Goal: Information Seeking & Learning: Learn about a topic

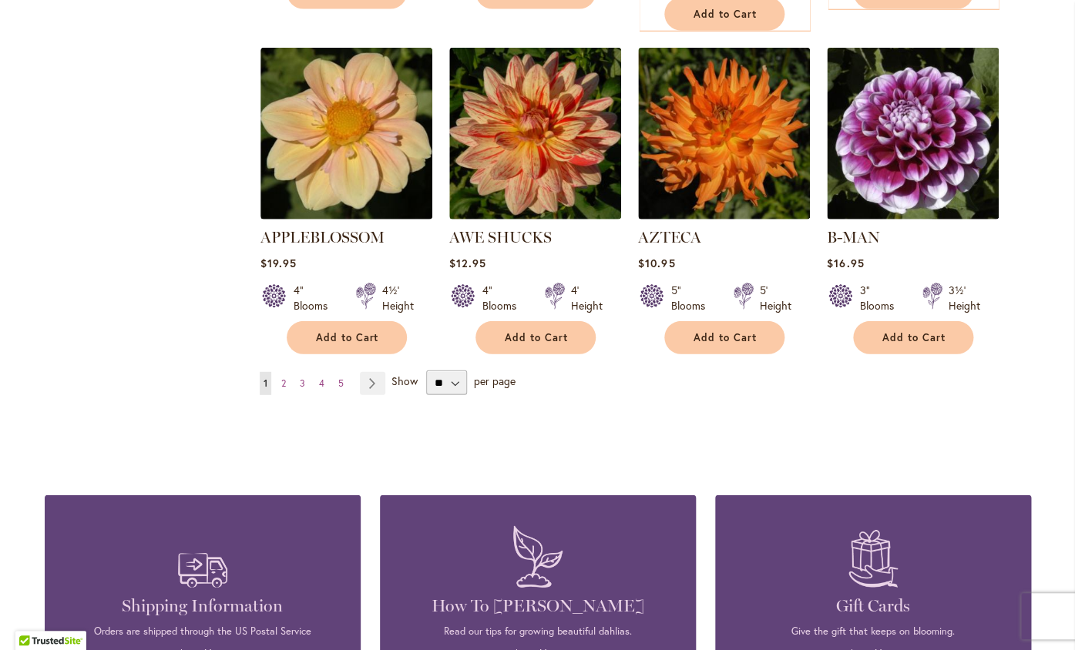
scroll to position [1318, 0]
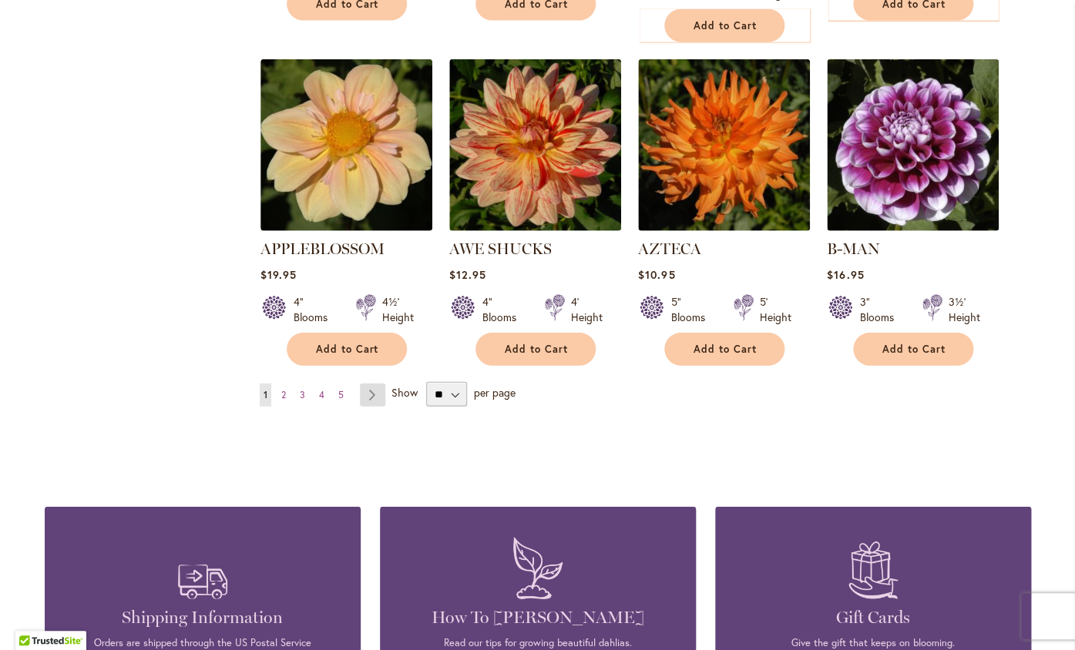
click at [370, 384] on link "Page Next" at bounding box center [372, 395] width 25 height 23
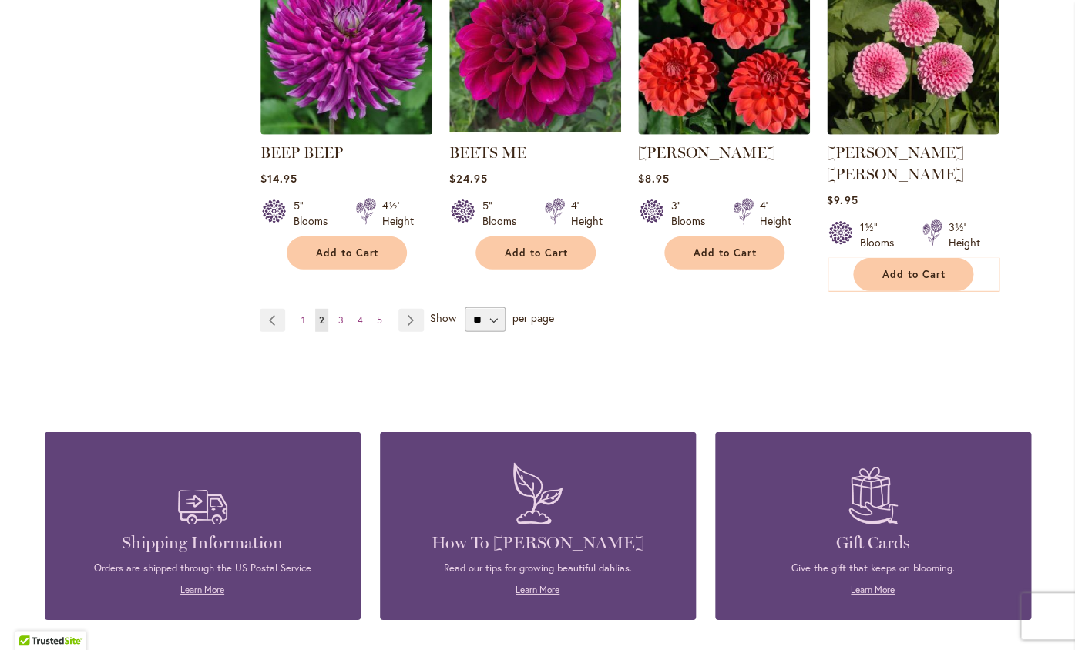
scroll to position [1395, 0]
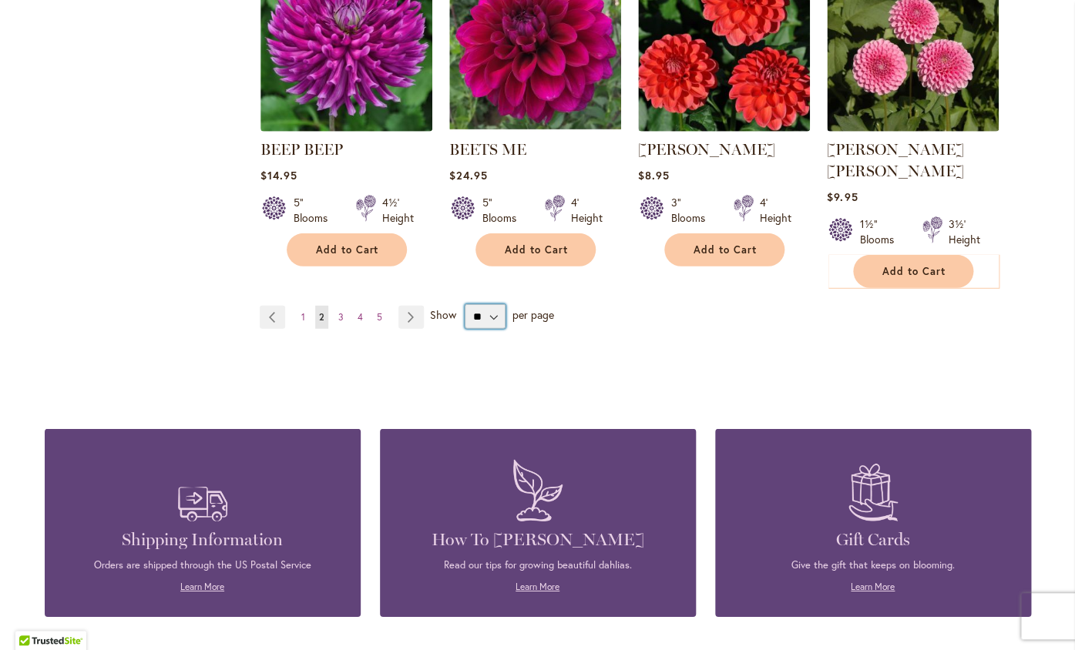
select select "**"
click option "**" at bounding box center [0, 0] width 0 height 0
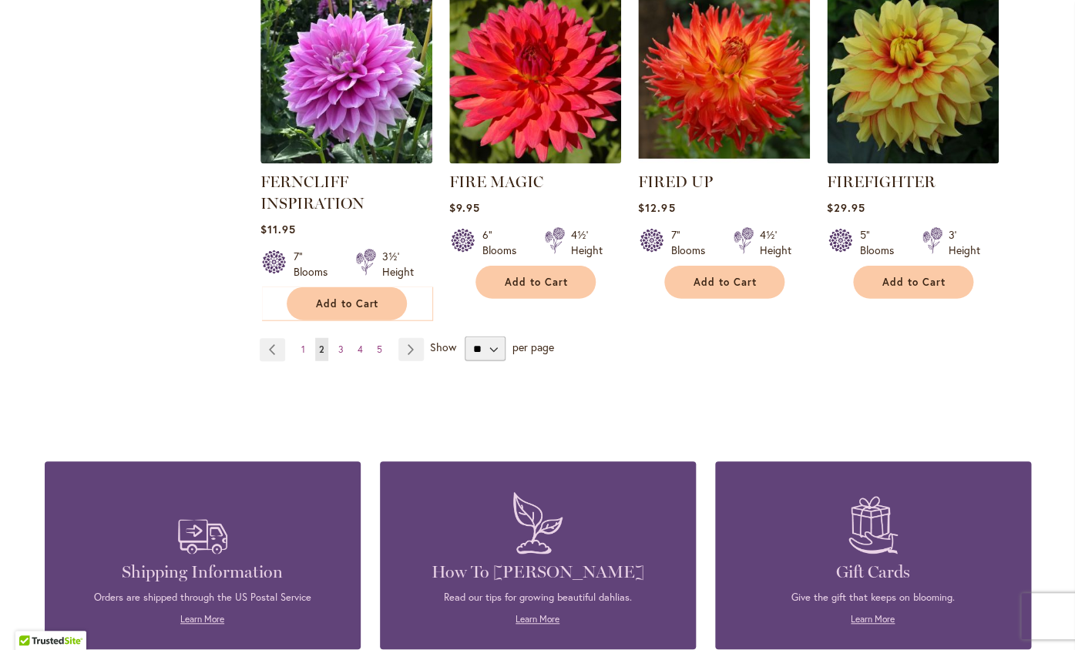
scroll to position [5423, 0]
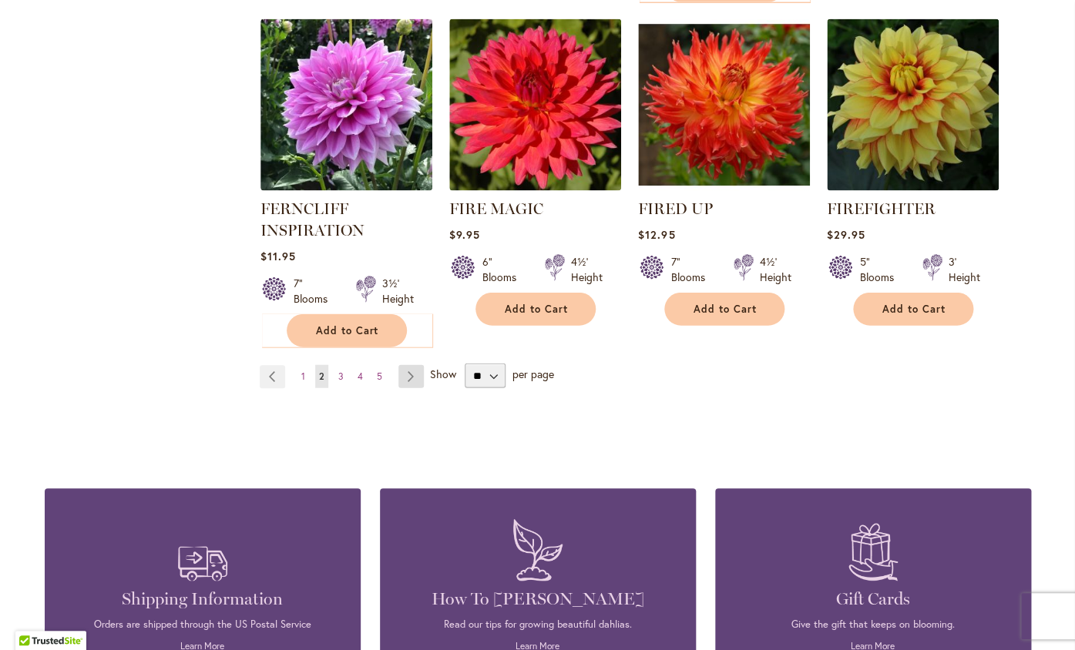
click at [405, 365] on link "Page Next" at bounding box center [410, 376] width 25 height 23
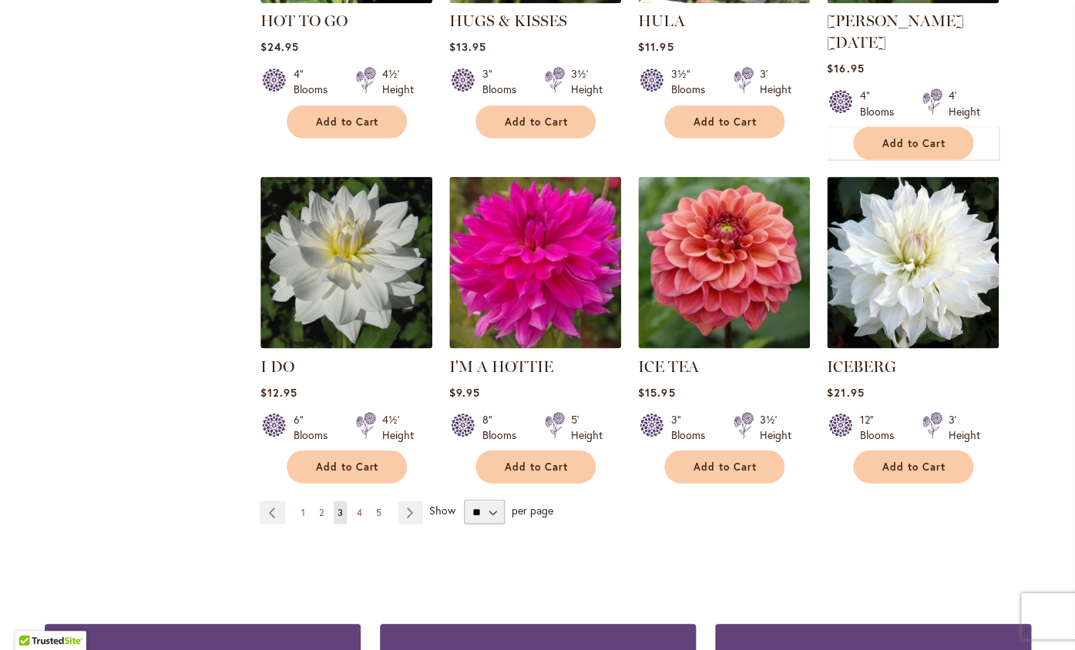
scroll to position [5284, 0]
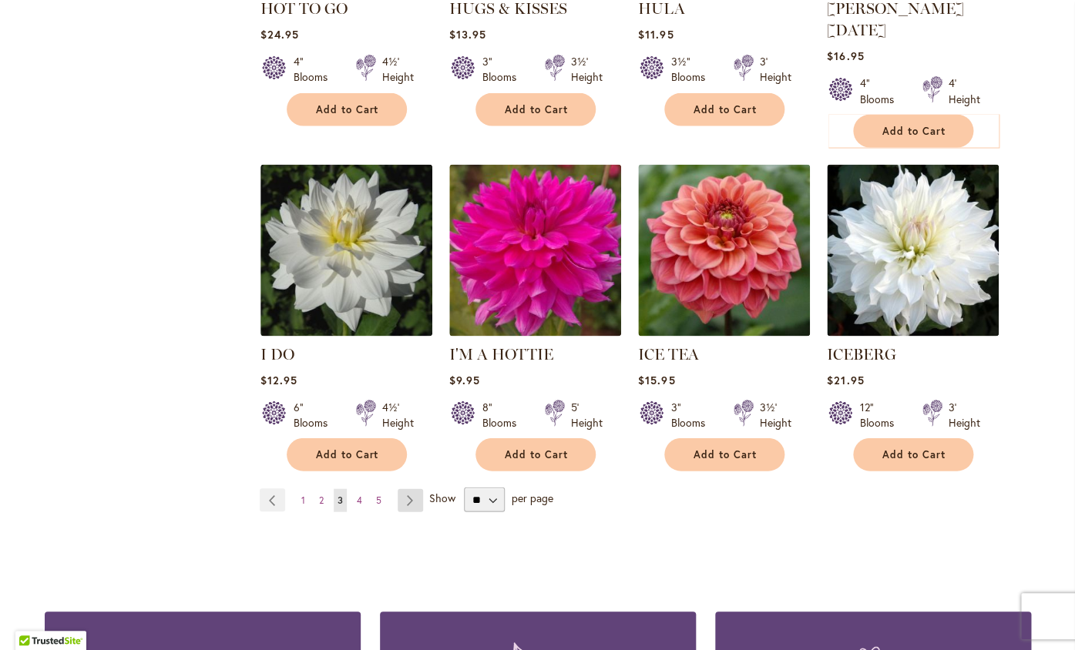
click at [411, 488] on link "Page Next" at bounding box center [410, 499] width 25 height 23
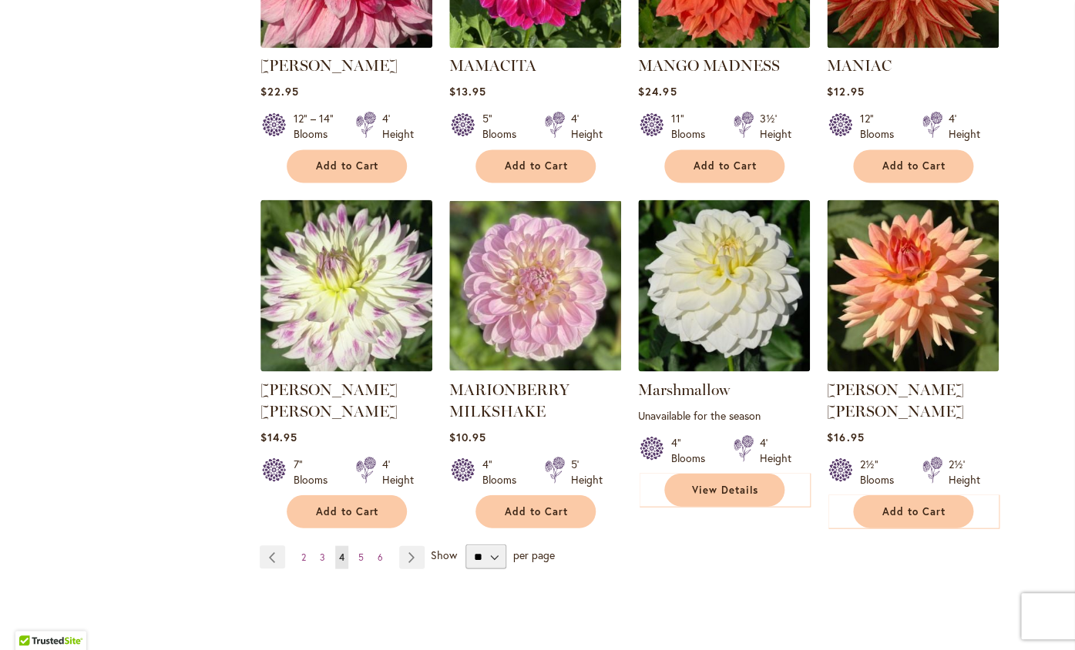
scroll to position [5185, 0]
click at [407, 545] on link "Page Next" at bounding box center [411, 556] width 25 height 23
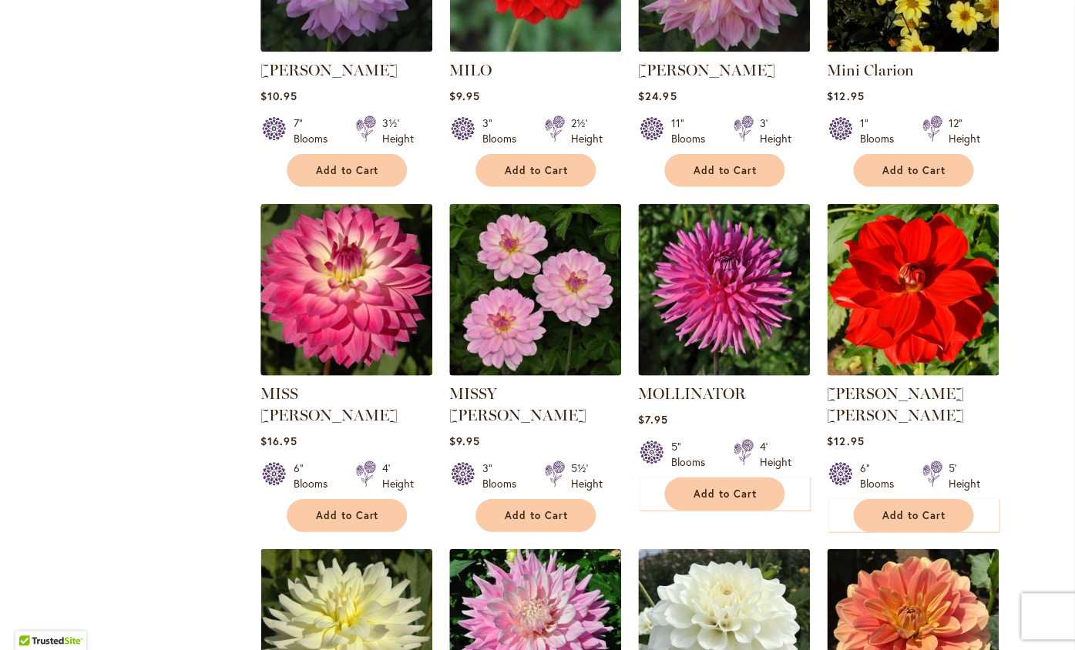
scroll to position [1154, 0]
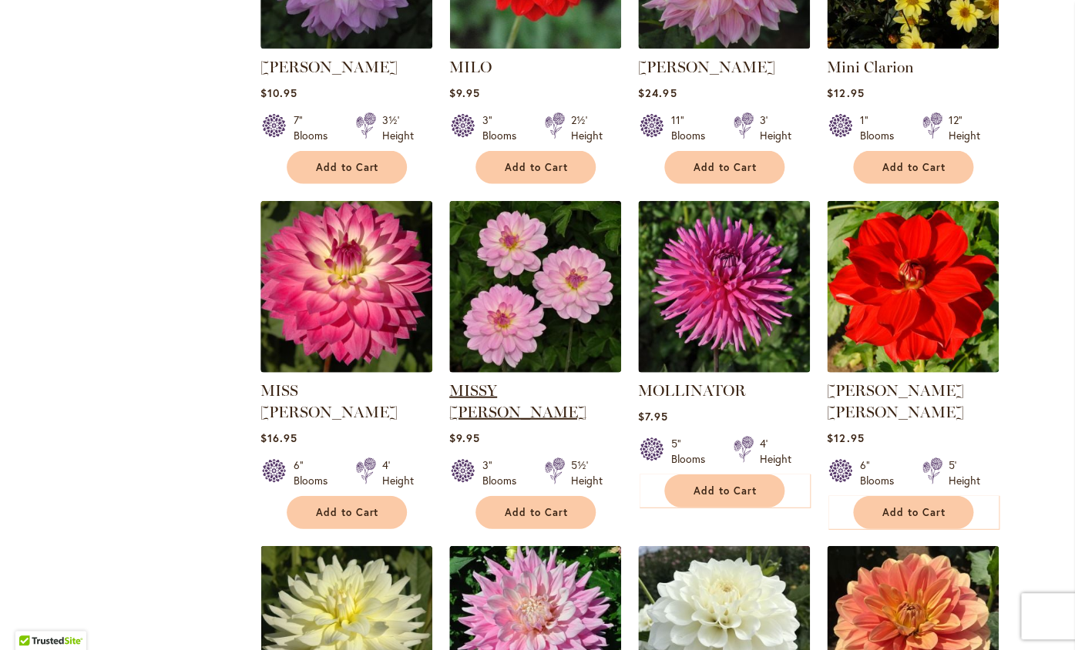
click at [492, 394] on link "MISSY [PERSON_NAME]" at bounding box center [517, 401] width 137 height 40
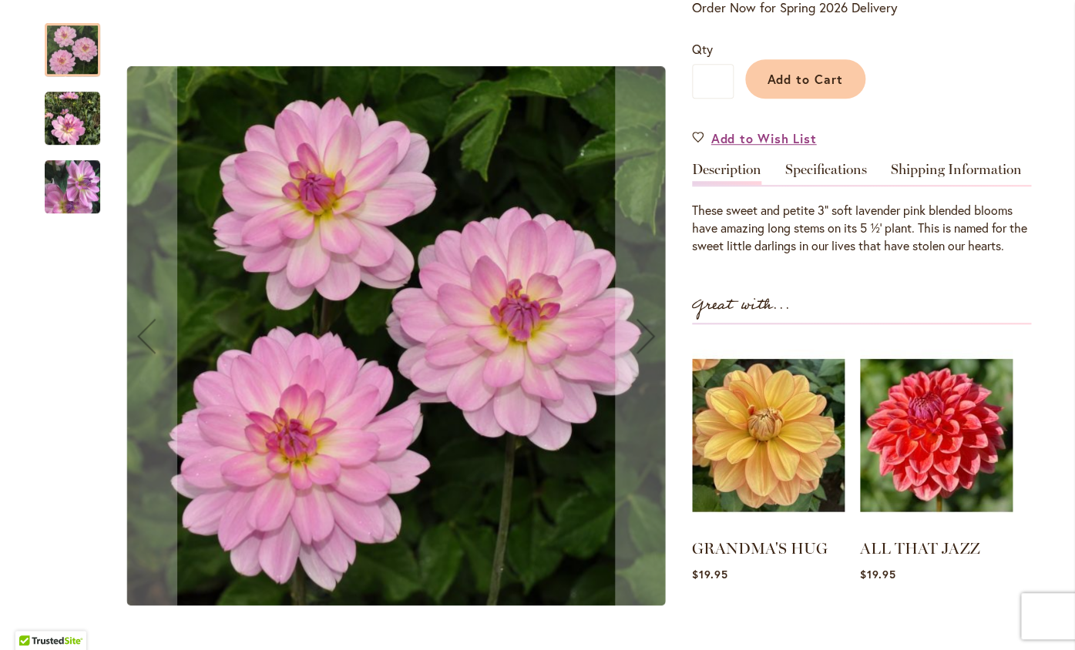
scroll to position [382, 0]
click at [69, 123] on img "MISSY SUE" at bounding box center [72, 118] width 55 height 55
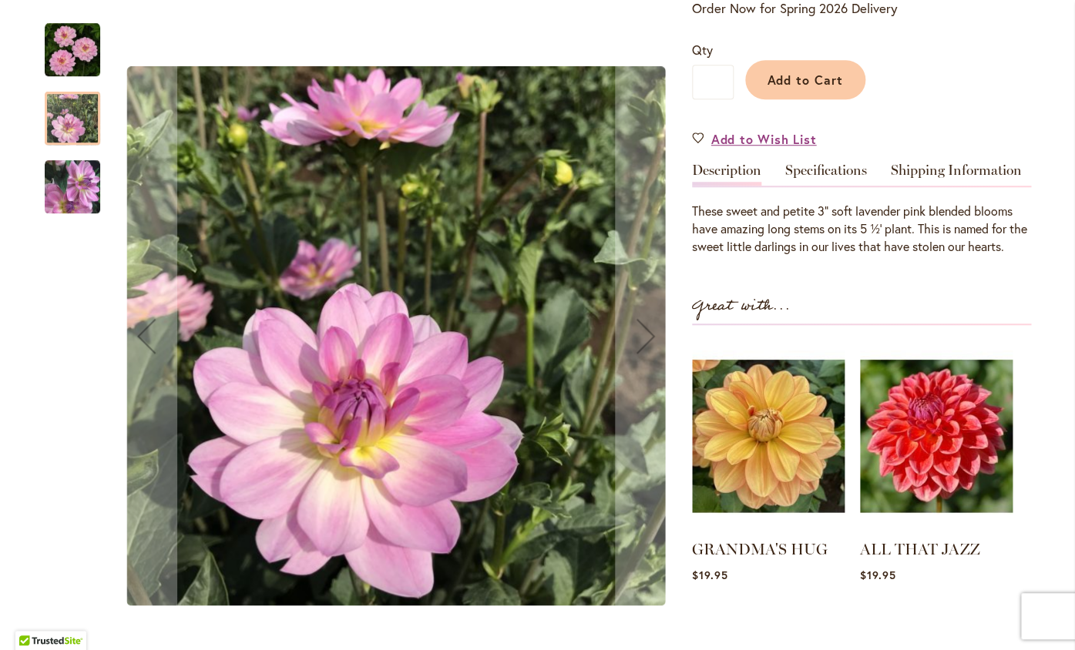
click at [72, 189] on img "MISSY SUE" at bounding box center [72, 186] width 55 height 57
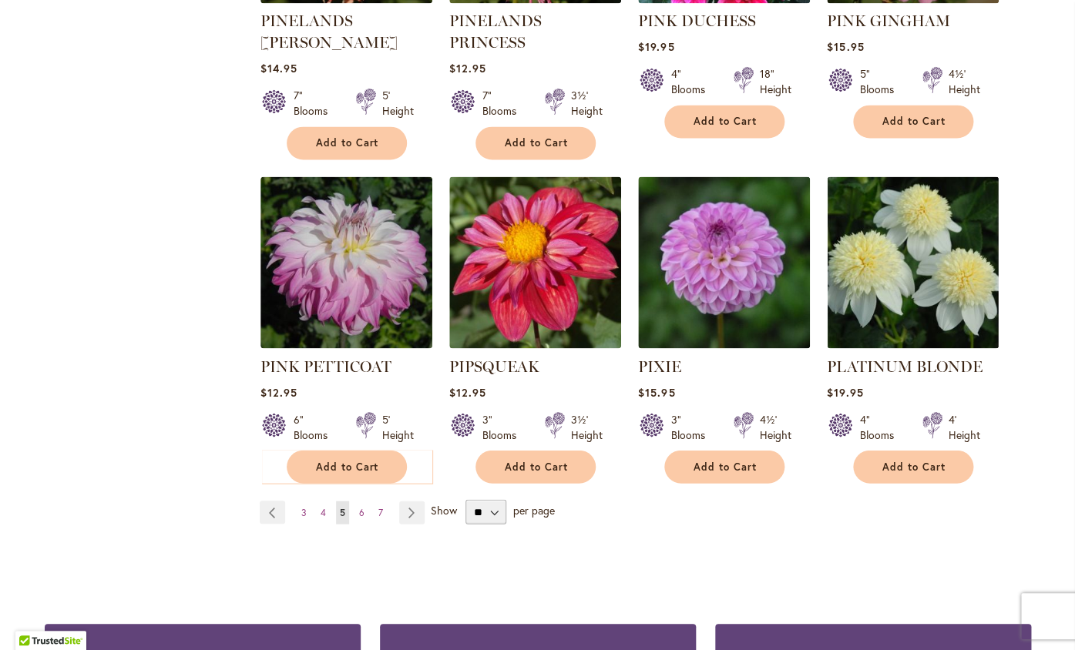
scroll to position [5240, 0]
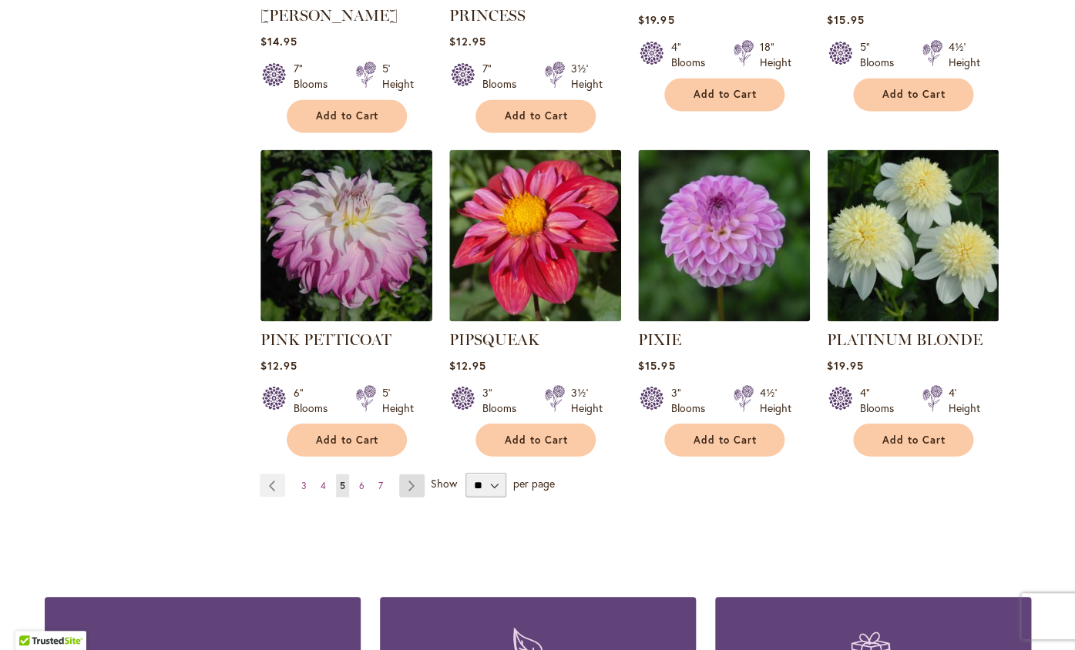
click at [408, 474] on link "Page Next" at bounding box center [411, 485] width 25 height 23
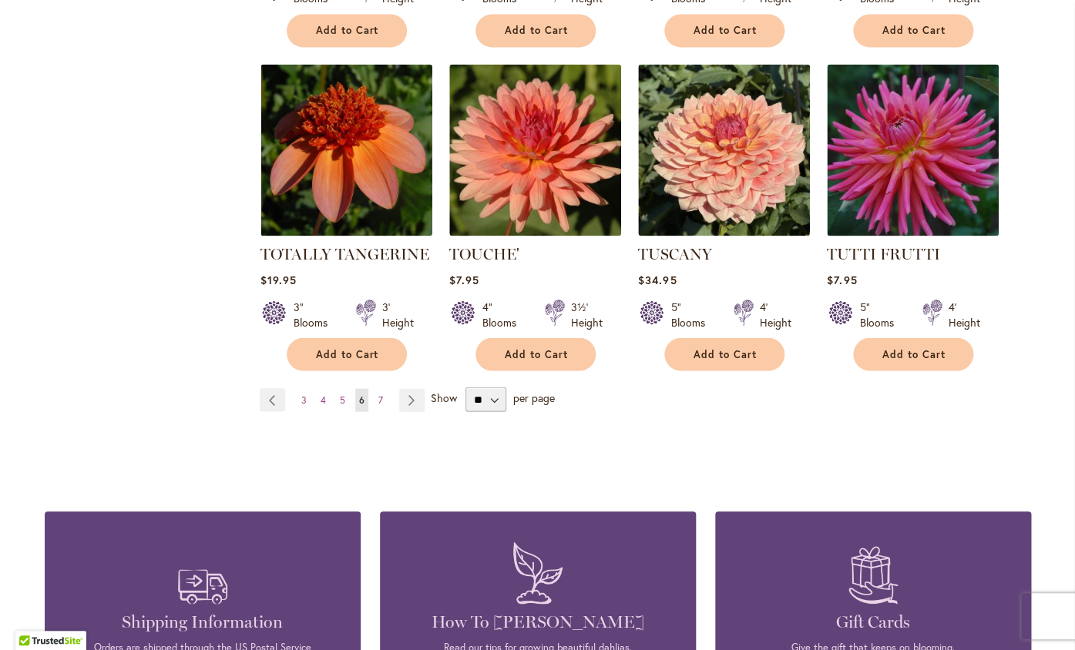
scroll to position [5262, 0]
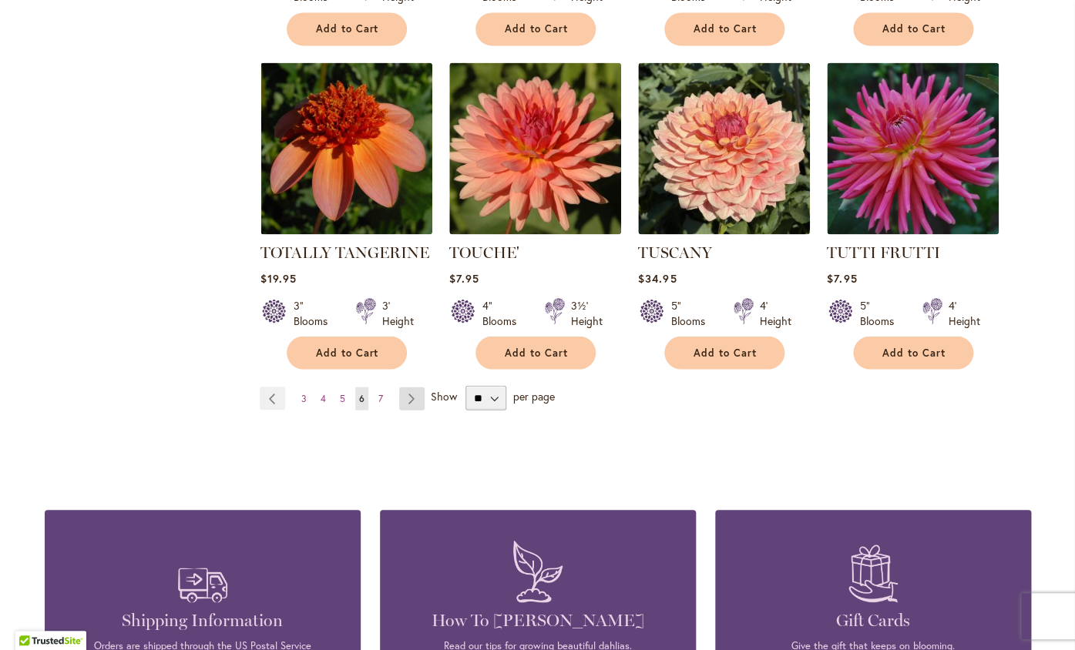
click at [407, 387] on link "Page Next" at bounding box center [411, 398] width 25 height 23
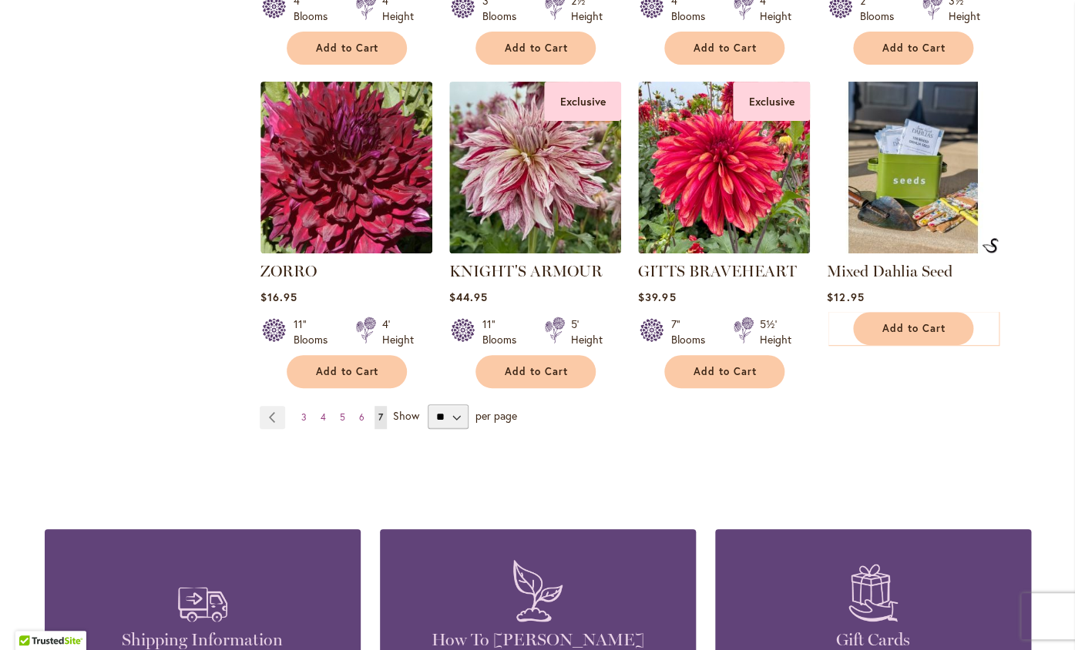
scroll to position [2274, 0]
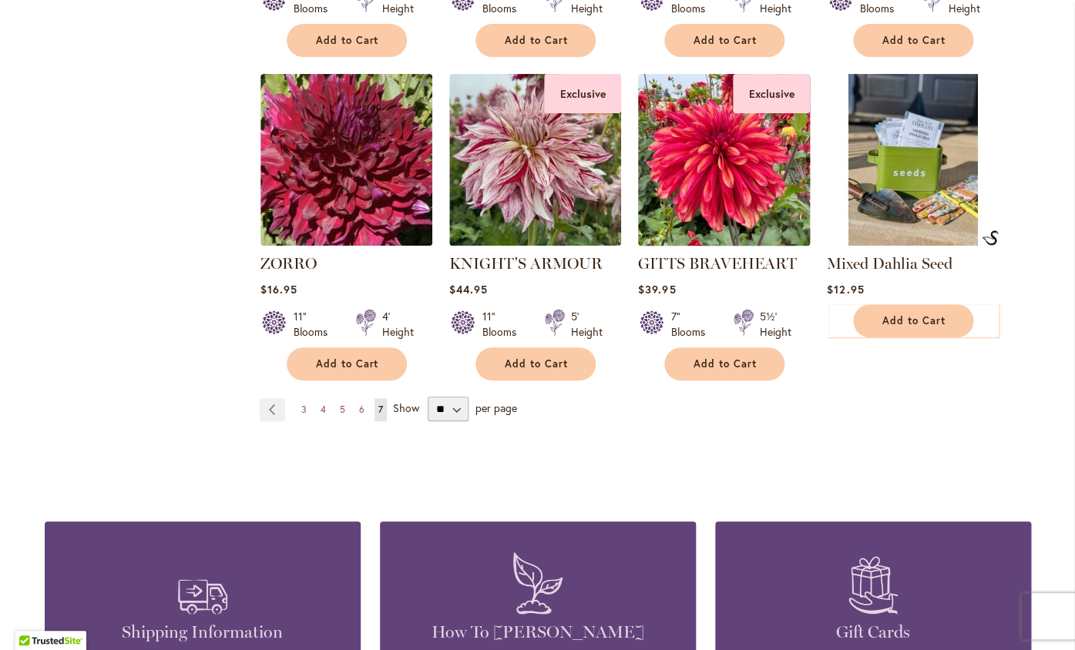
click at [705, 159] on img at bounding box center [723, 160] width 180 height 180
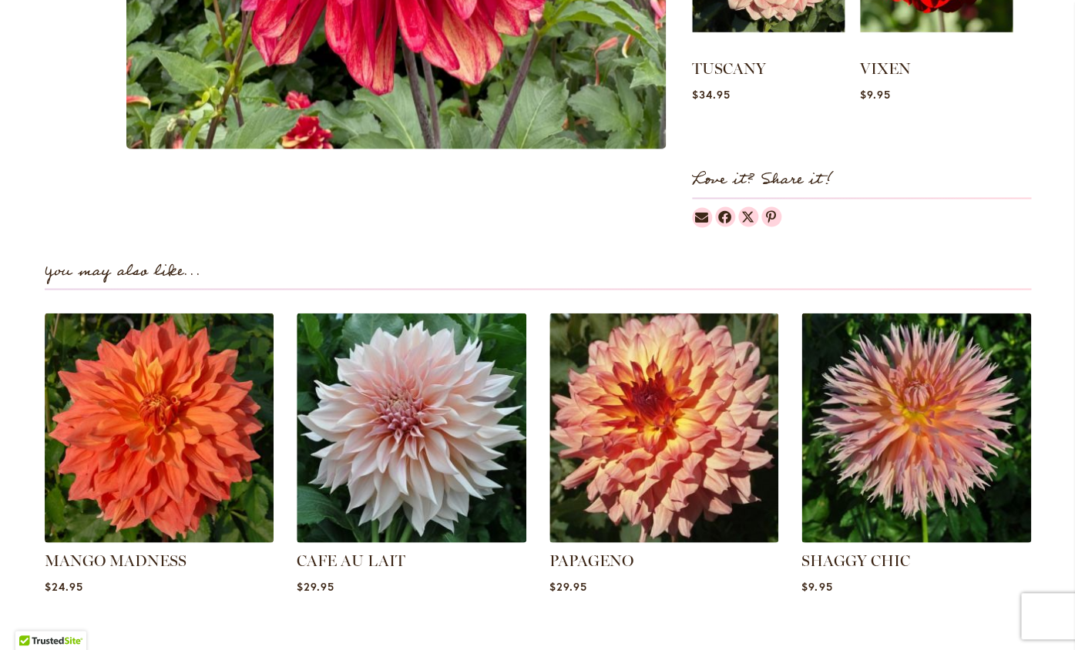
scroll to position [832, 0]
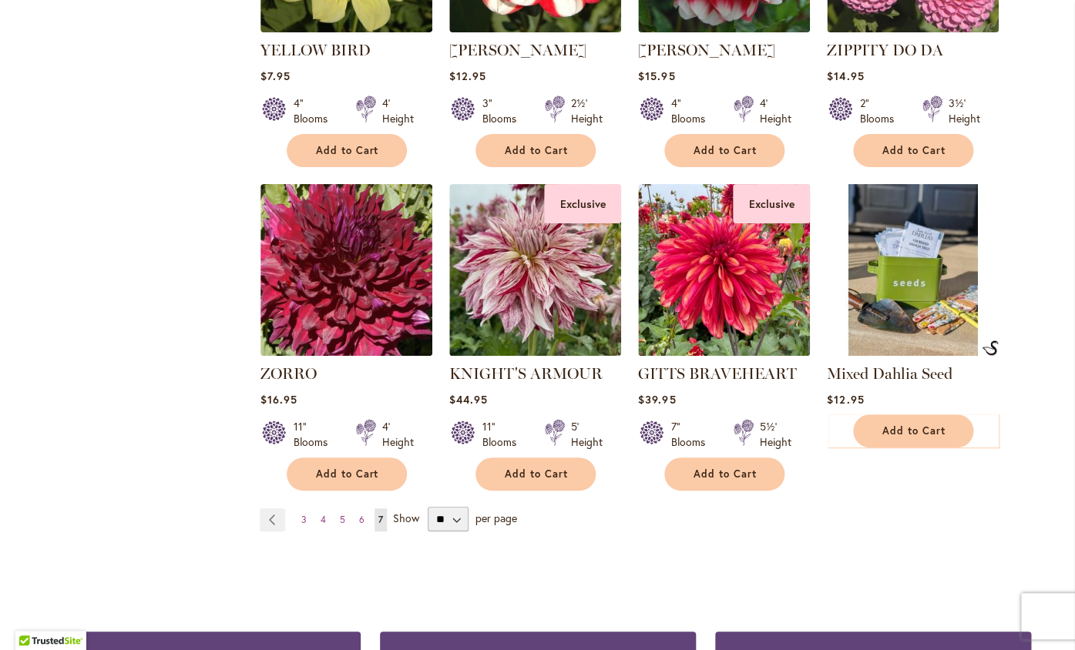
scroll to position [2164, 0]
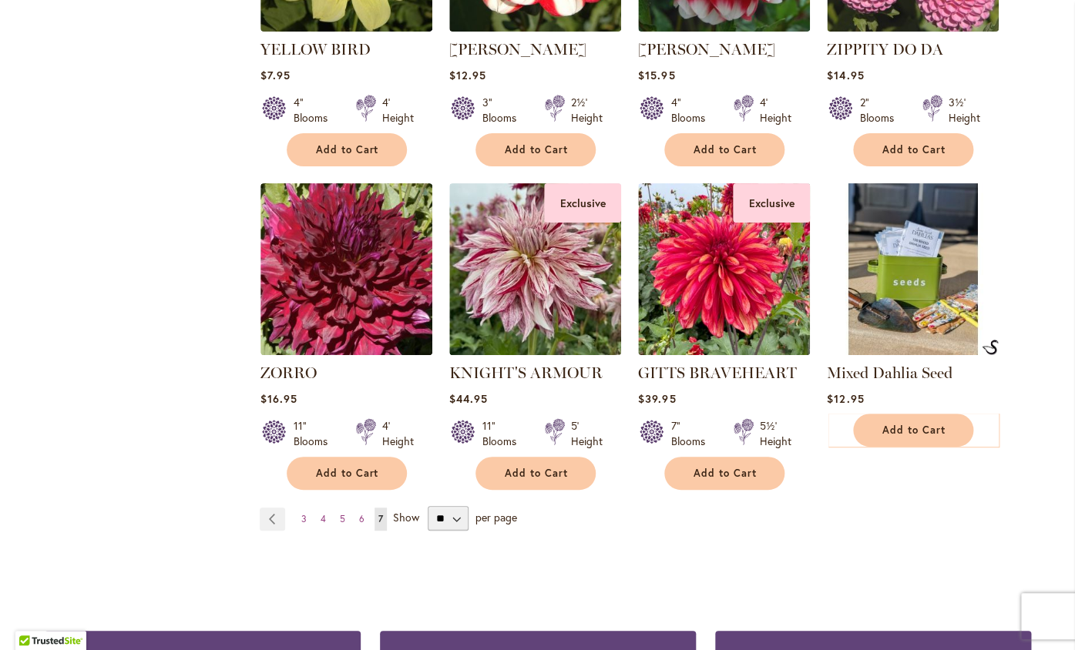
click at [402, 510] on span "Show" at bounding box center [406, 517] width 26 height 15
click at [428, 506] on select "** ** ** **" at bounding box center [448, 518] width 41 height 25
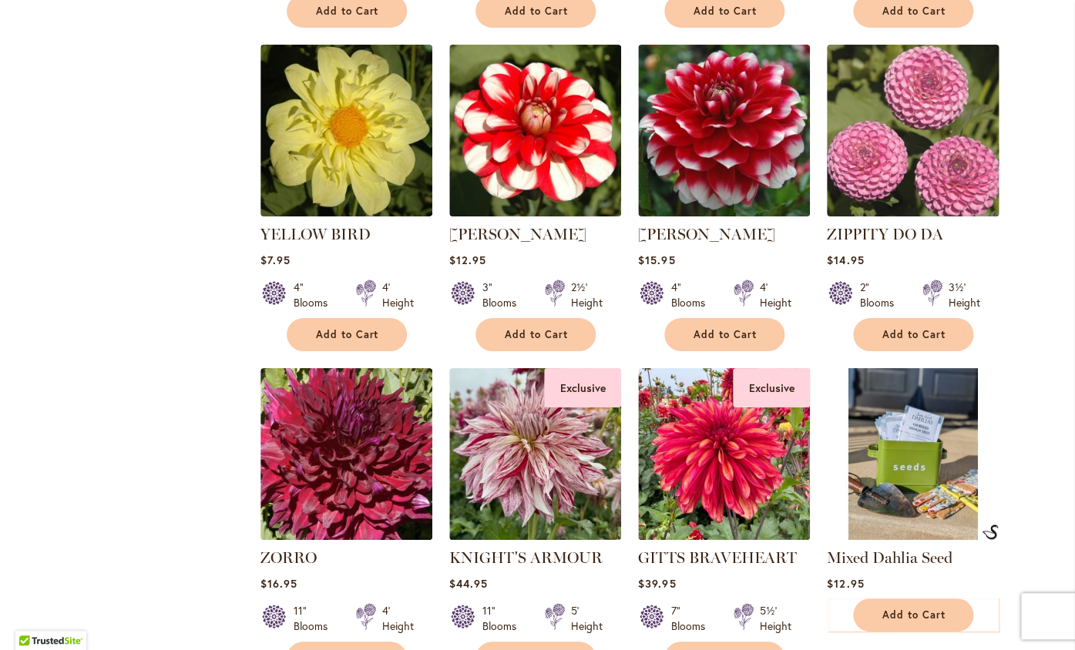
scroll to position [1978, 0]
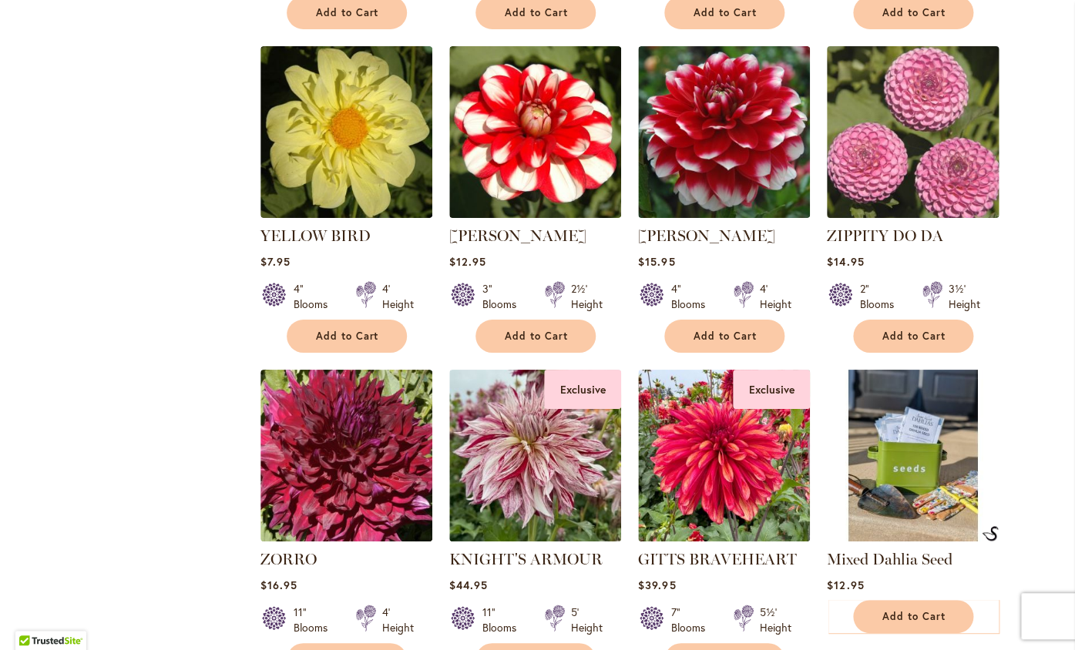
click at [932, 119] on img at bounding box center [912, 132] width 180 height 180
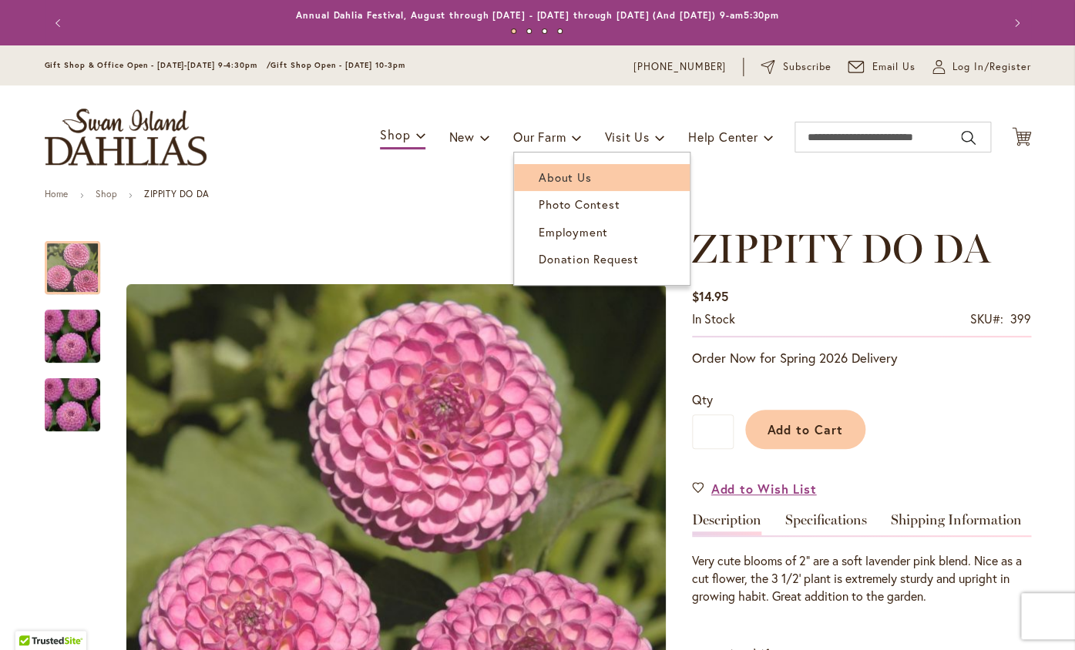
click at [554, 179] on span "About Us" at bounding box center [565, 177] width 52 height 15
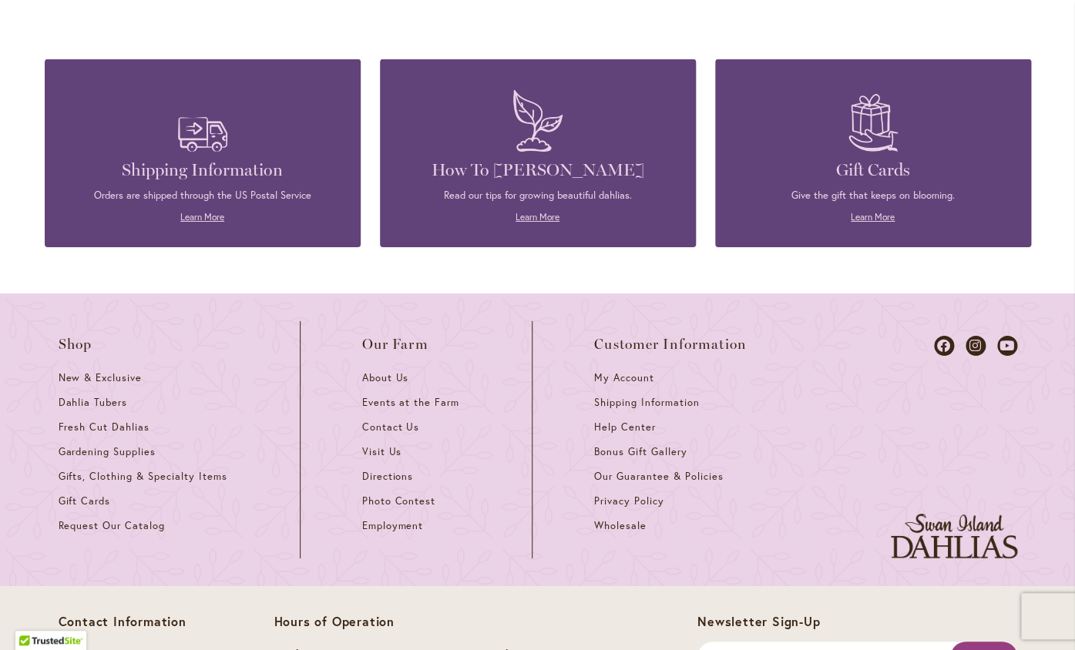
scroll to position [1828, 0]
